Goal: Share content: Share content

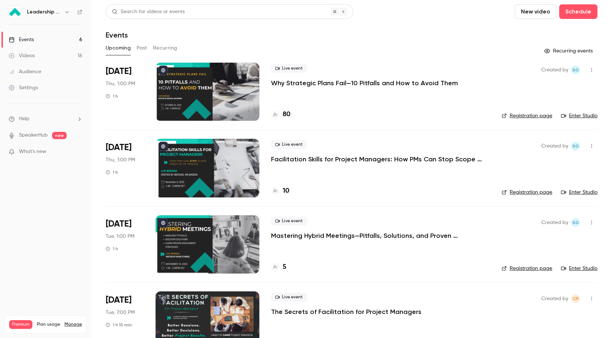
click at [56, 11] on h6 "Leadership Strategies - 2025 Webinars" at bounding box center [44, 11] width 34 height 7
click at [60, 11] on h6 "Leadership Strategies - 2025 Webinars" at bounding box center [44, 11] width 34 height 7
click at [63, 11] on button "button" at bounding box center [67, 12] width 9 height 9
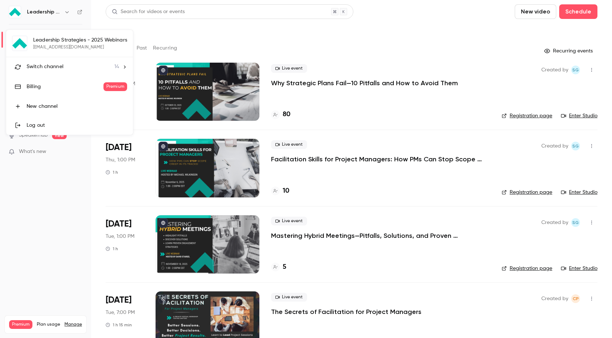
click at [97, 67] on div "Switch channel 14" at bounding box center [73, 67] width 93 height 8
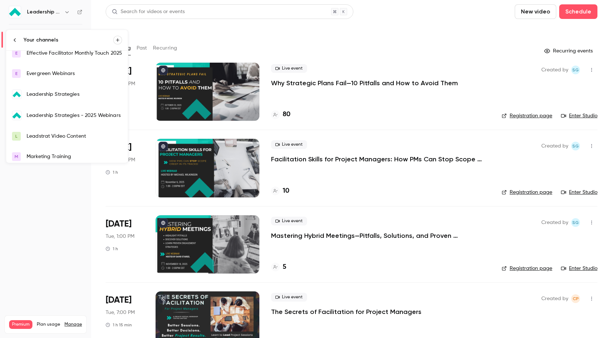
scroll to position [94, 0]
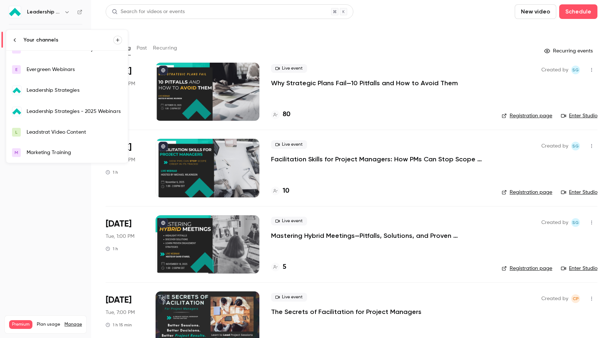
click at [101, 91] on div "Leadership Strategies" at bounding box center [74, 90] width 95 height 7
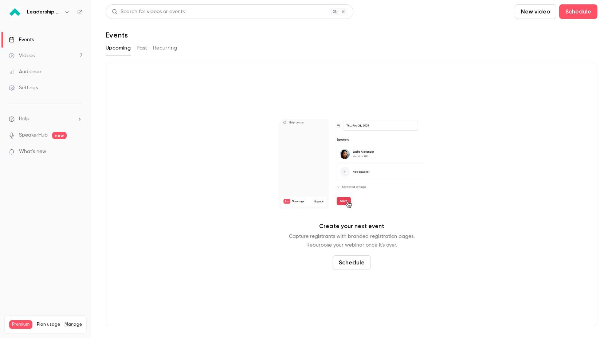
click at [72, 52] on link "Videos 7" at bounding box center [45, 56] width 91 height 16
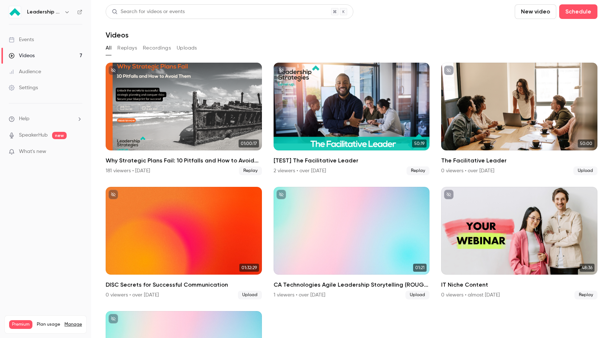
click at [58, 14] on h6 "Leadership Strategies" at bounding box center [44, 11] width 34 height 7
click at [67, 11] on icon "button" at bounding box center [67, 12] width 6 height 6
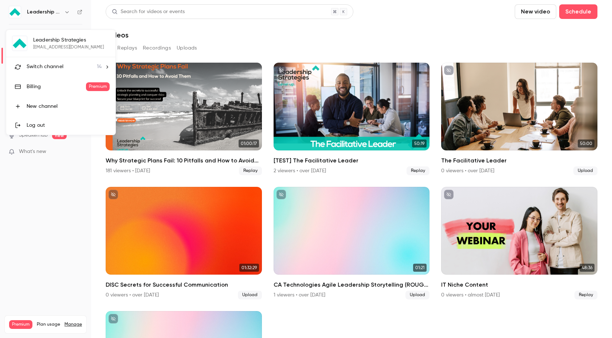
click at [74, 60] on li "Switch channel 14" at bounding box center [60, 66] width 109 height 19
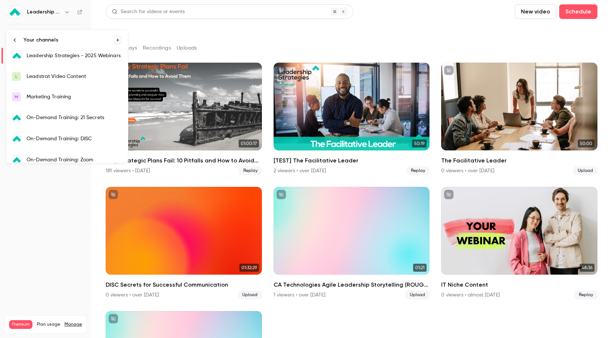
scroll to position [156, 0]
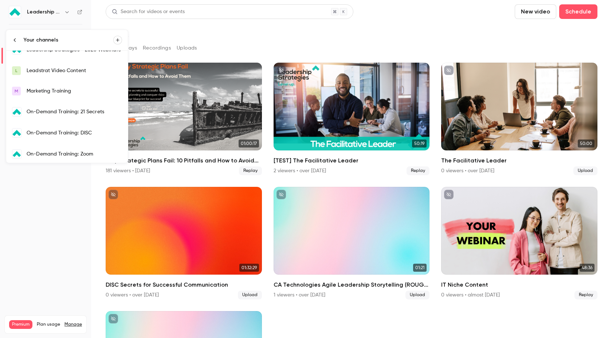
click at [90, 74] on link "L Leadstrat Video Content" at bounding box center [67, 70] width 122 height 20
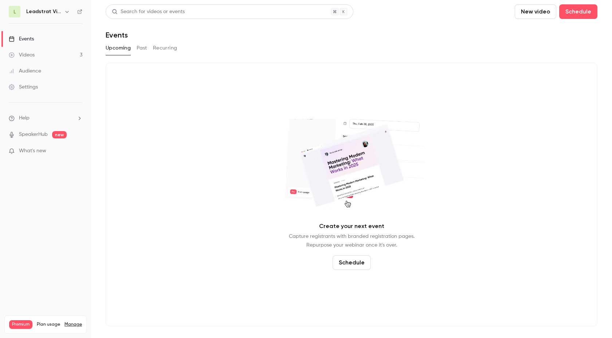
click at [63, 55] on link "Videos 3" at bounding box center [45, 55] width 91 height 16
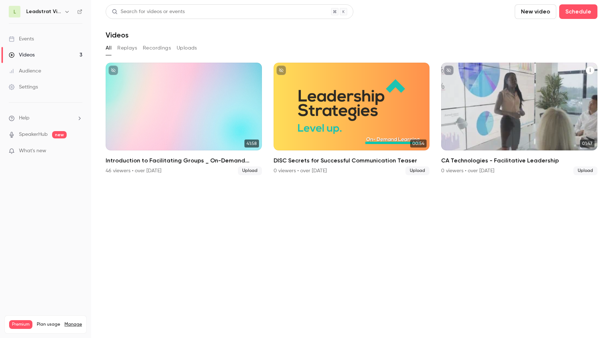
click at [590, 70] on icon "CA Technologies - Facilitative Leadership" at bounding box center [590, 70] width 4 height 4
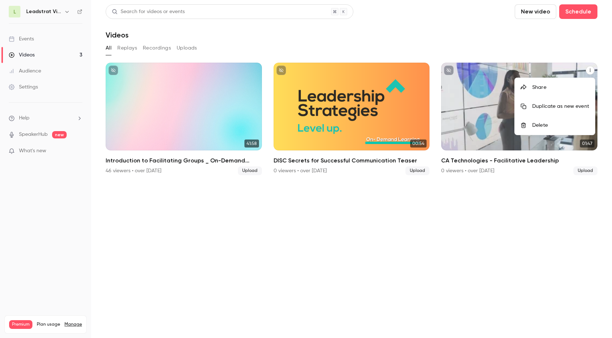
click at [581, 86] on div "Share" at bounding box center [560, 87] width 57 height 7
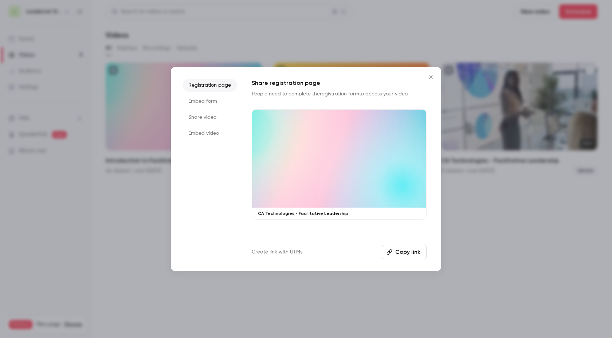
click at [204, 106] on li "Embed form" at bounding box center [209, 101] width 55 height 13
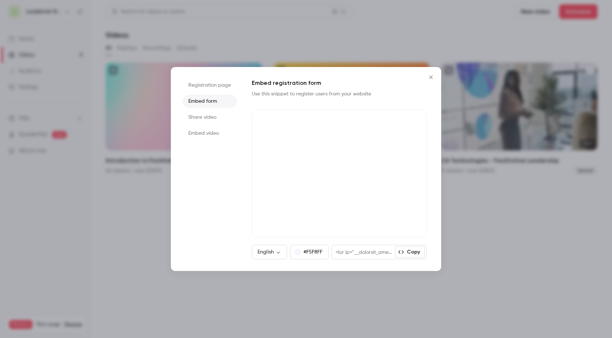
click at [212, 120] on li "Share video" at bounding box center [209, 117] width 55 height 13
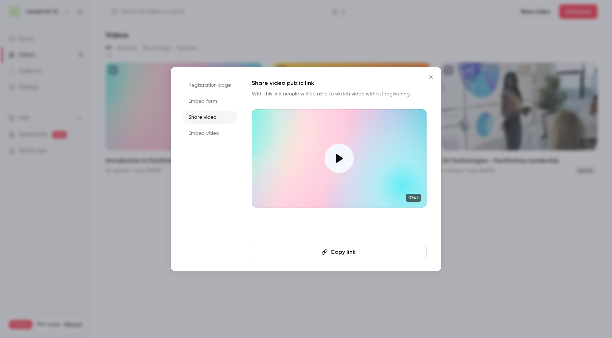
click at [209, 137] on li "Embed video" at bounding box center [209, 133] width 55 height 13
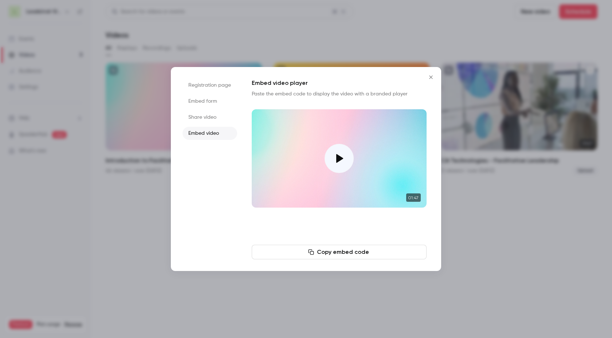
click at [326, 252] on button "Copy embed code" at bounding box center [339, 252] width 175 height 15
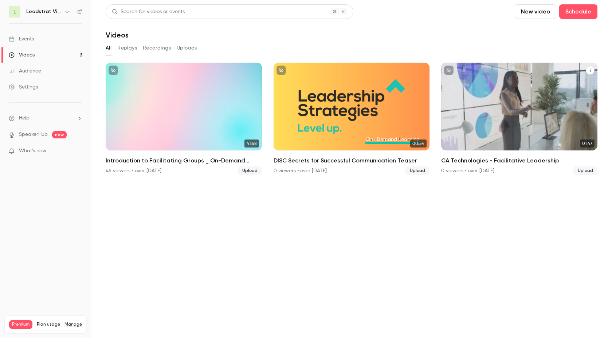
click at [590, 71] on icon "CA Technologies - Facilitative Leadership" at bounding box center [590, 70] width 4 height 4
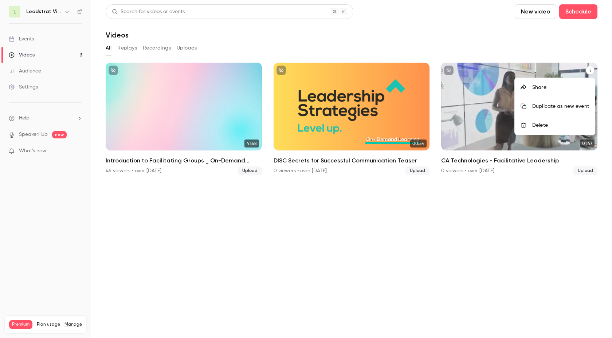
click at [557, 87] on div "Share" at bounding box center [560, 87] width 57 height 7
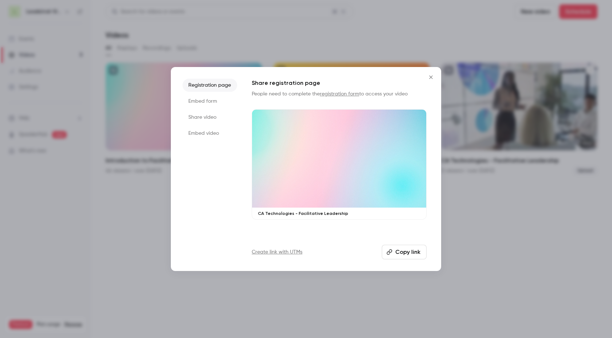
click at [212, 137] on li "Embed video" at bounding box center [209, 133] width 55 height 13
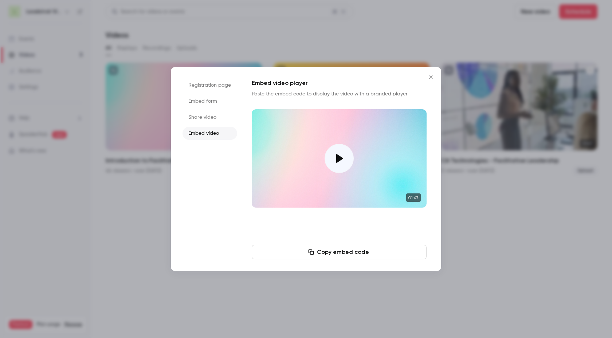
click at [332, 256] on button "Copy embed code" at bounding box center [339, 252] width 175 height 15
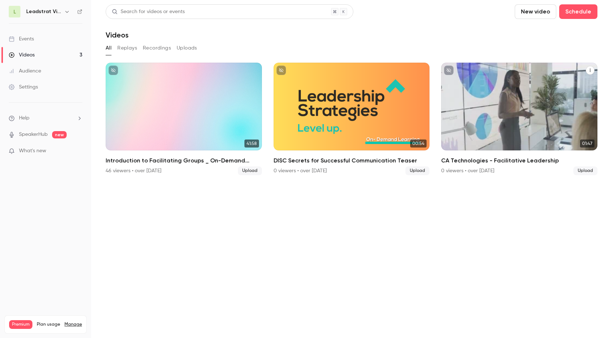
click at [588, 74] on button "CA Technologies - Facilitative Leadership" at bounding box center [590, 70] width 9 height 9
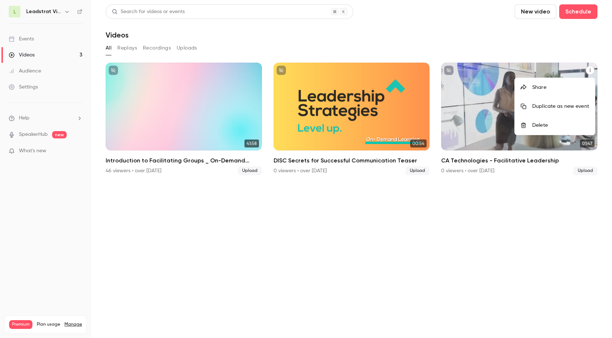
click at [562, 91] on li "Share" at bounding box center [555, 87] width 80 height 19
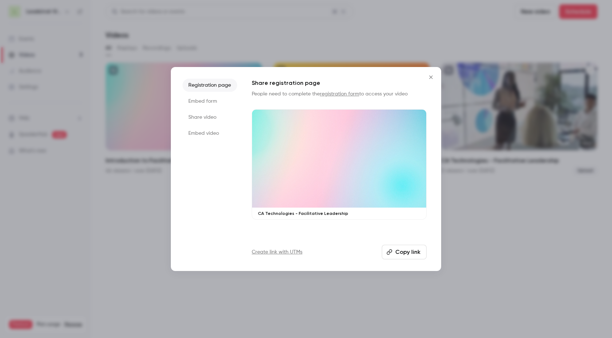
click at [203, 138] on li "Embed video" at bounding box center [209, 133] width 55 height 13
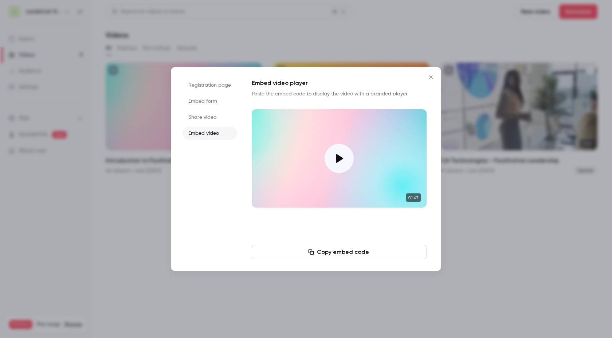
click at [327, 253] on button "Copy embed code" at bounding box center [339, 252] width 175 height 15
